Goal: Task Accomplishment & Management: Manage account settings

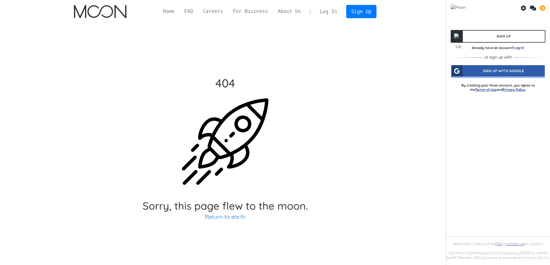
click at [483, 72] on div "Sign Up With Google" at bounding box center [498, 71] width 94 height 12
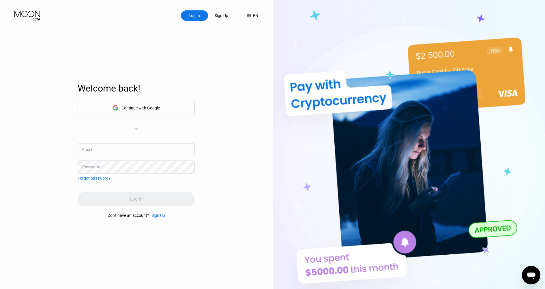
click at [163, 107] on div "Continue with Google" at bounding box center [136, 108] width 117 height 14
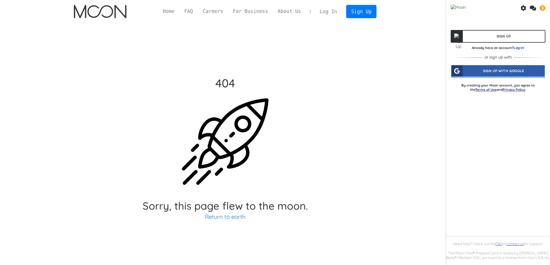
click at [464, 71] on div "Sign Up With Google" at bounding box center [498, 71] width 94 height 12
click at [518, 48] on link "Log In!" at bounding box center [519, 48] width 11 height 4
click at [334, 12] on link "Log In" at bounding box center [328, 11] width 27 height 13
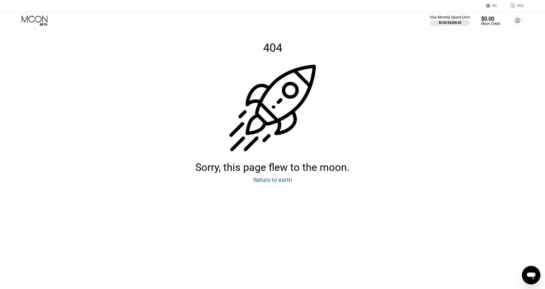
click at [278, 183] on div "Return to earth" at bounding box center [273, 179] width 39 height 7
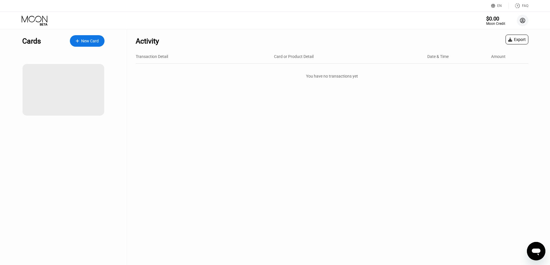
click at [527, 21] on circle at bounding box center [523, 21] width 12 height 12
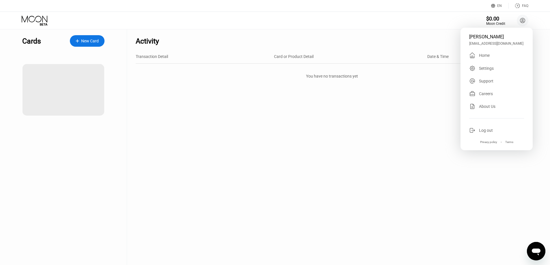
click at [536, 30] on div "Activity Export Transaction Detail Card or Product Detail Date & Time Amount Yo…" at bounding box center [332, 147] width 410 height 236
